Goal: Navigation & Orientation: Find specific page/section

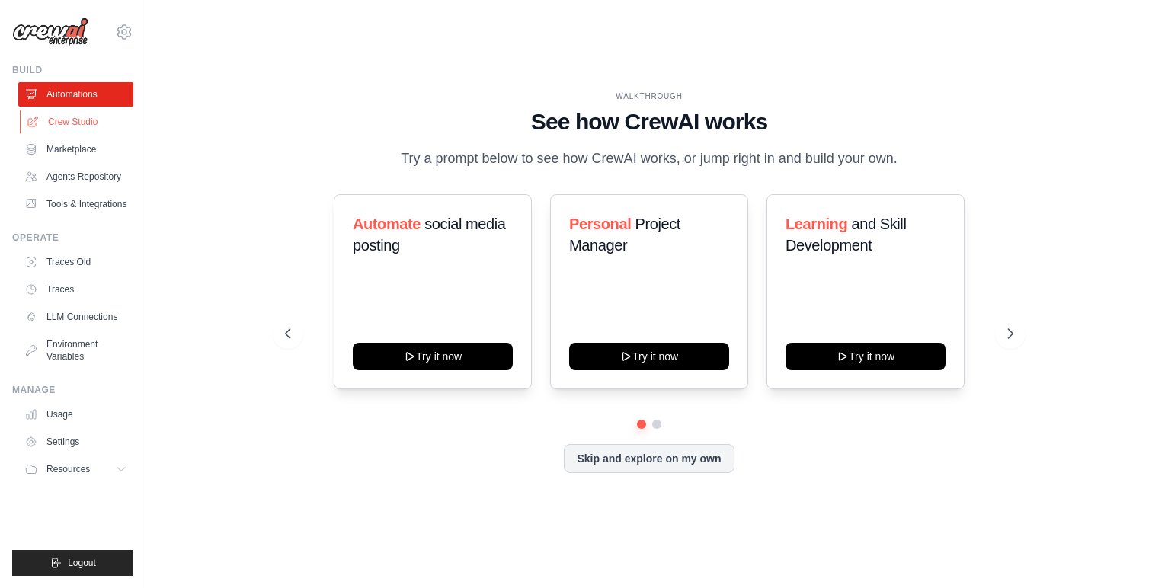
click at [108, 120] on link "Crew Studio" at bounding box center [77, 122] width 115 height 24
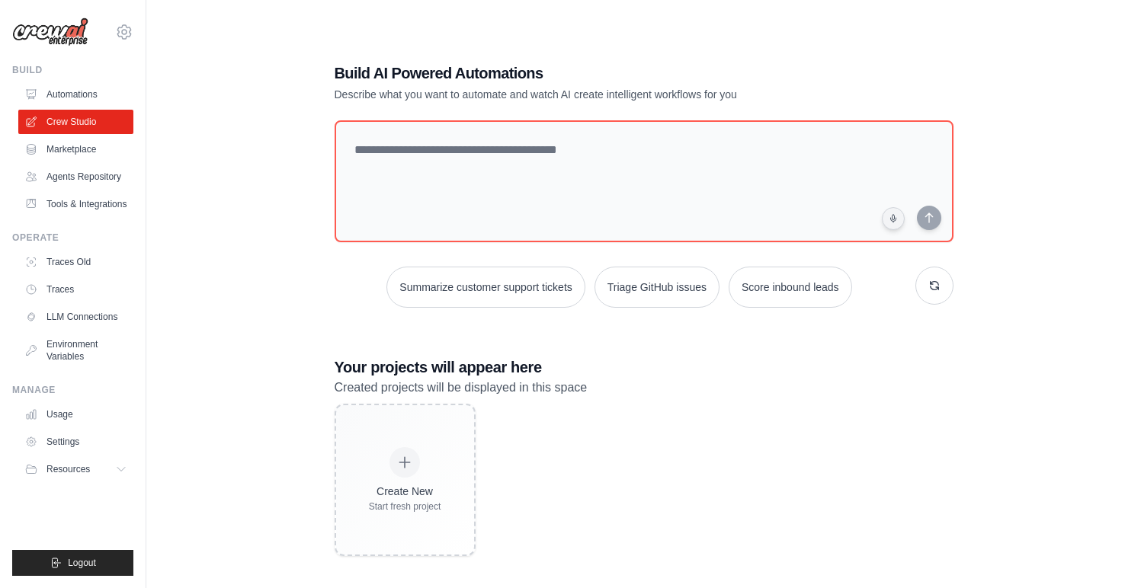
scroll to position [30, 0]
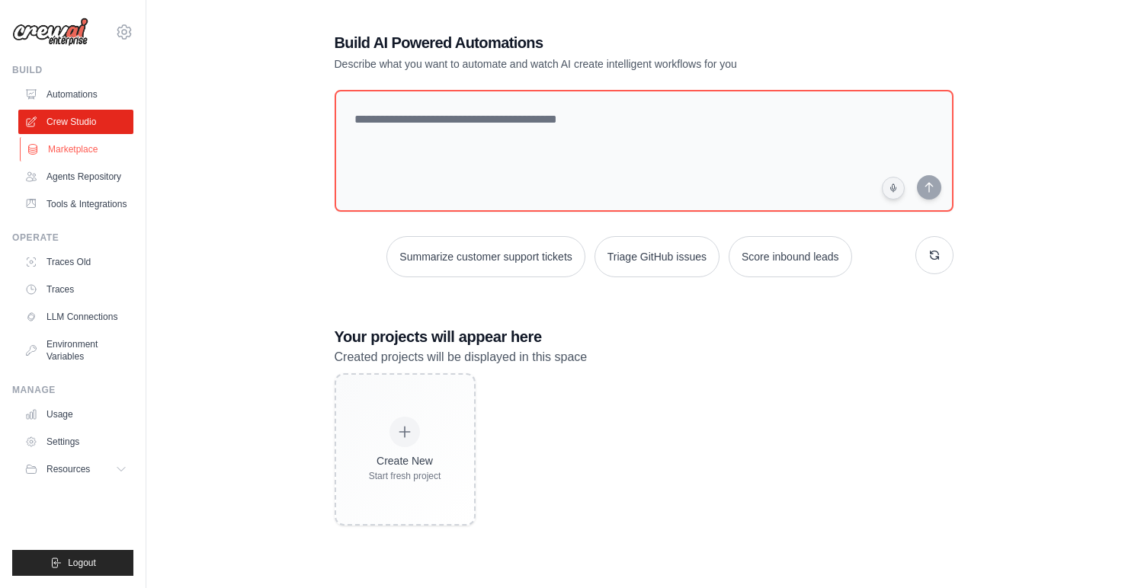
click at [99, 153] on link "Marketplace" at bounding box center [77, 149] width 115 height 24
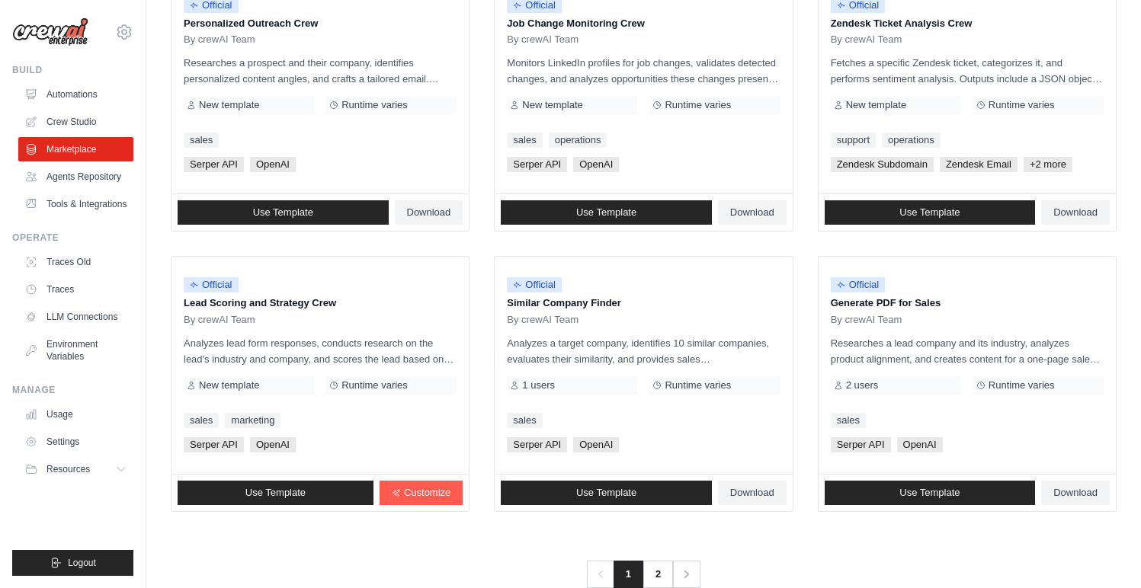
scroll to position [824, 0]
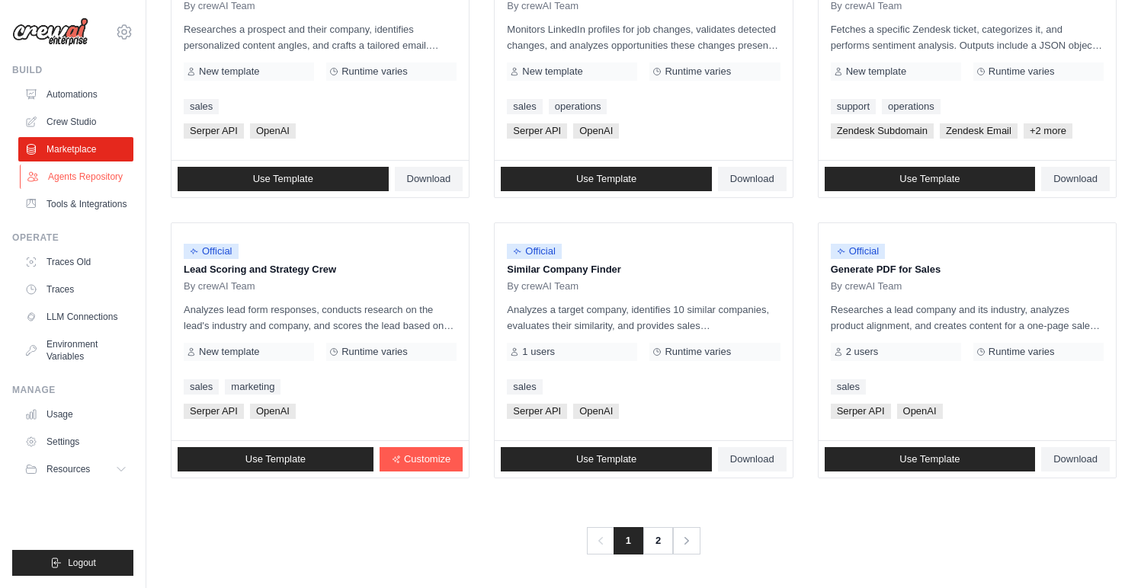
click at [75, 187] on link "Agents Repository" at bounding box center [77, 177] width 115 height 24
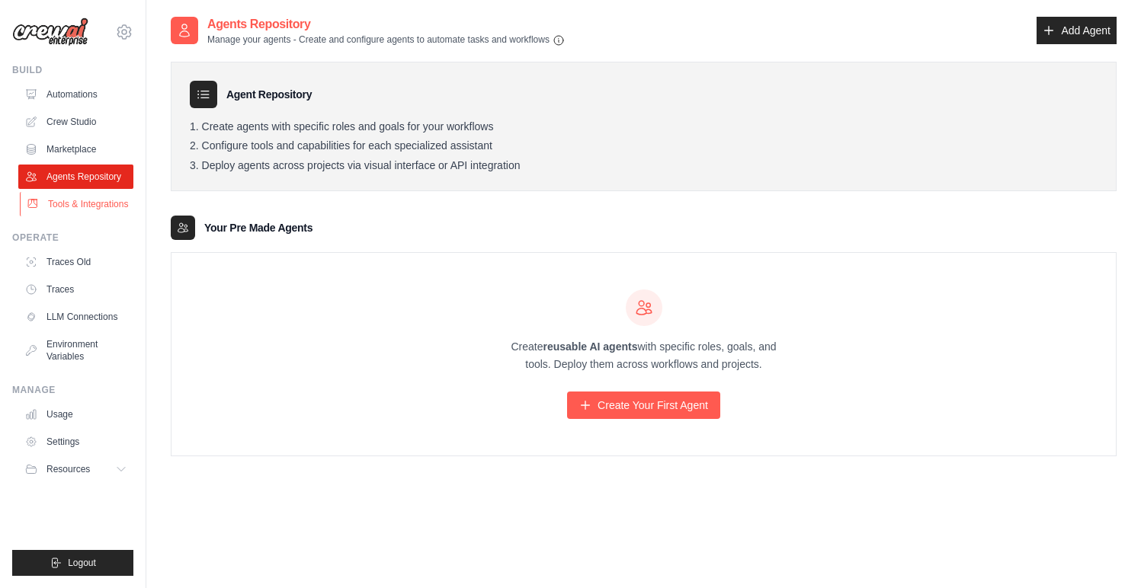
click at [115, 205] on link "Tools & Integrations" at bounding box center [77, 204] width 115 height 24
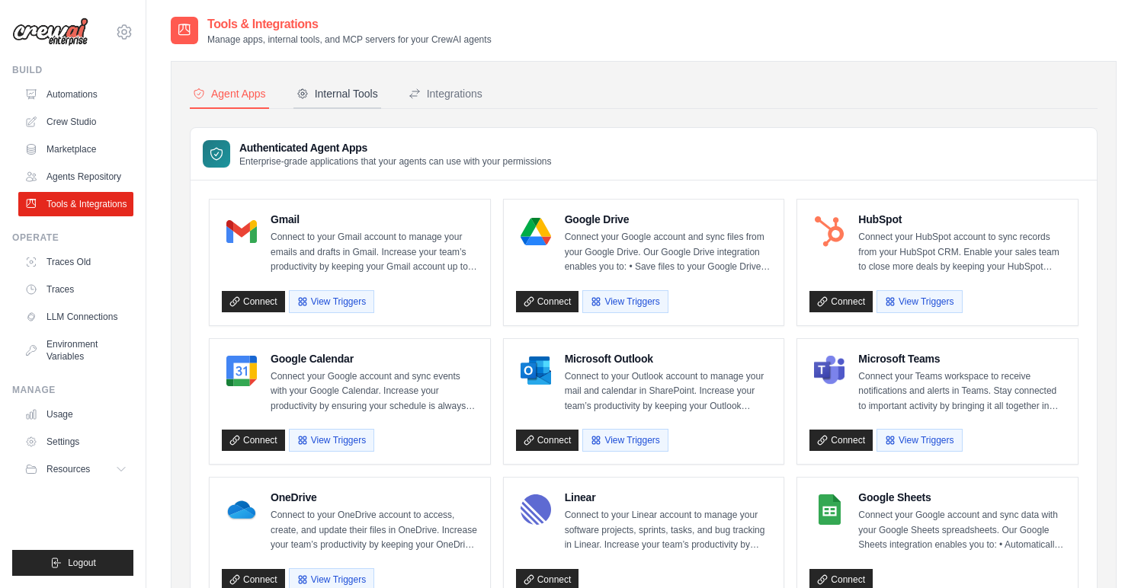
click at [348, 88] on div "Internal Tools" at bounding box center [337, 93] width 82 height 15
